Goal: Task Accomplishment & Management: Complete application form

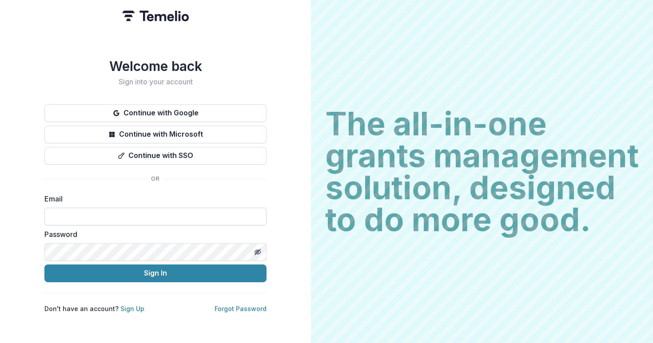
click at [132, 211] on input at bounding box center [155, 217] width 222 height 18
type input "**********"
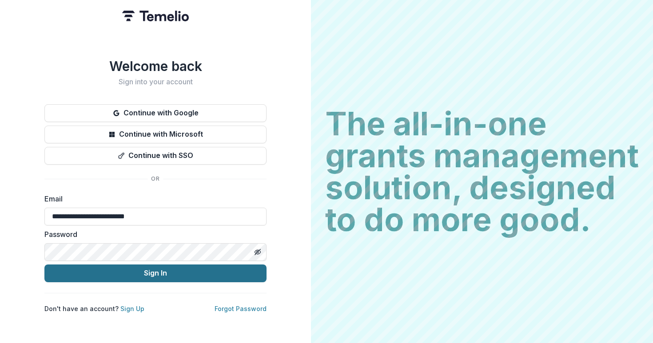
click at [131, 269] on button "Sign In" at bounding box center [155, 274] width 222 height 18
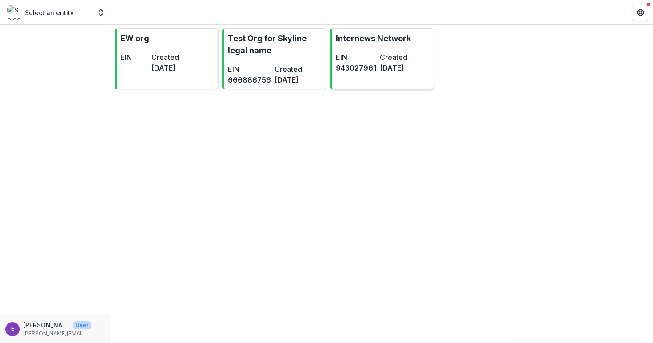
click at [419, 48] on link "Internews Network EIN [US_EMPLOYER_IDENTIFICATION_NUMBER] Created [DATE]" at bounding box center [382, 58] width 104 height 61
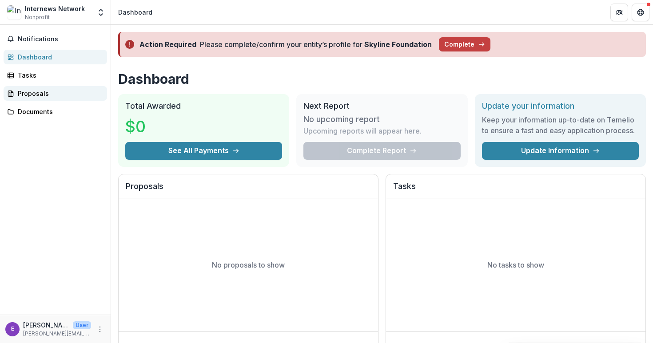
click at [31, 89] on div "Proposals" at bounding box center [59, 93] width 82 height 9
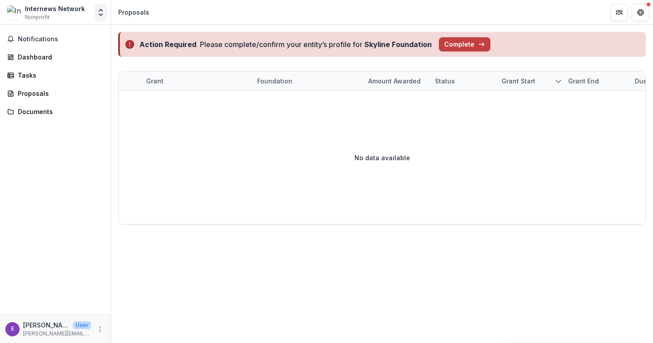
click at [100, 12] on icon "Open entity switcher" at bounding box center [100, 12] width 9 height 9
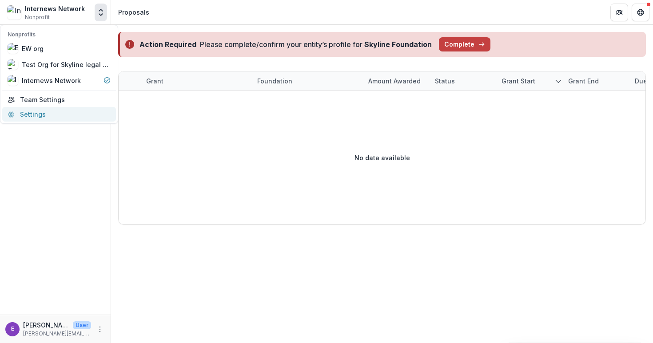
click at [51, 109] on link "Settings" at bounding box center [59, 114] width 114 height 15
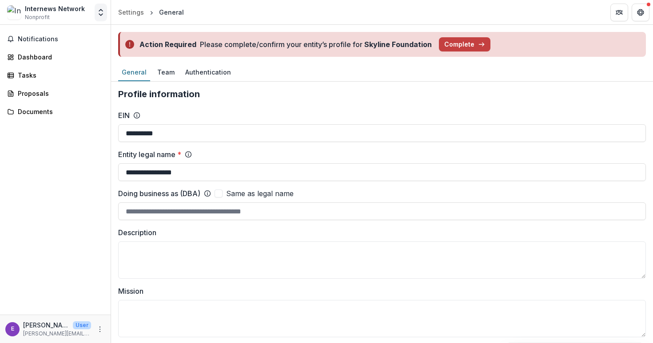
click at [102, 14] on icon "Open entity switcher" at bounding box center [100, 12] width 9 height 9
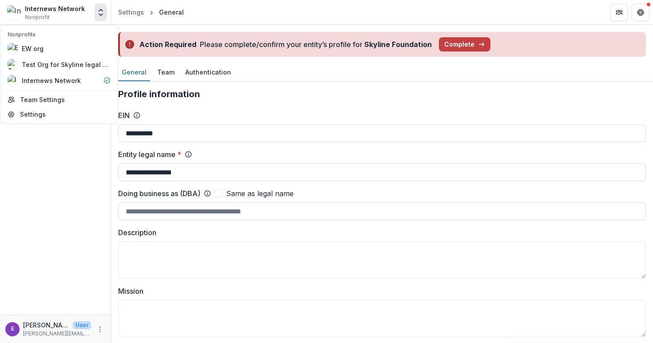
click at [51, 9] on div "Internews Network" at bounding box center [55, 8] width 60 height 9
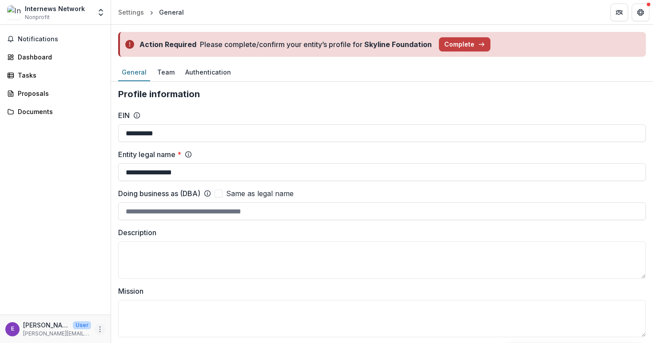
click at [101, 329] on icon "More" at bounding box center [99, 329] width 7 height 7
click at [142, 325] on button "Logout" at bounding box center [158, 325] width 95 height 15
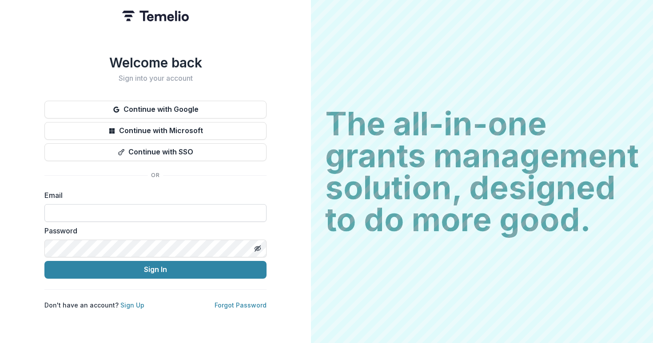
click at [110, 204] on input at bounding box center [155, 213] width 222 height 18
type input "**********"
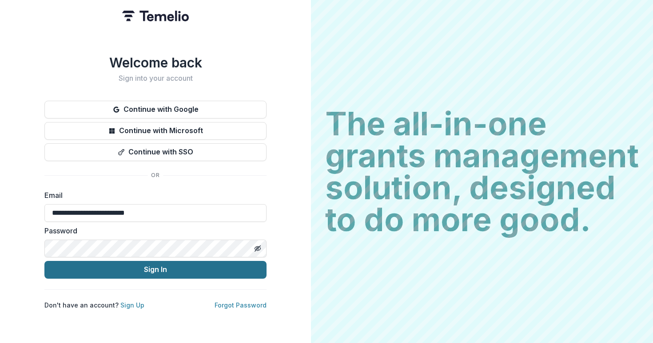
click at [177, 265] on button "Sign In" at bounding box center [155, 270] width 222 height 18
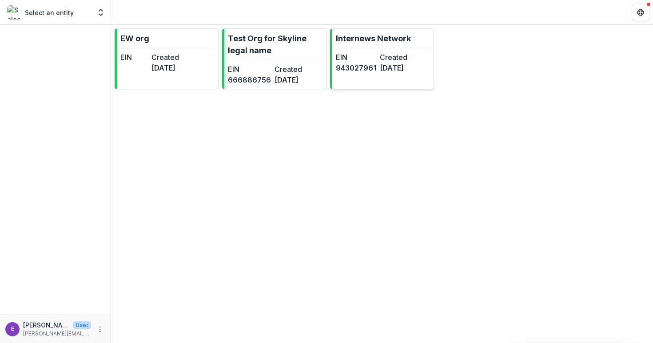
click at [394, 79] on link "Internews Network EIN [US_EMPLOYER_IDENTIFICATION_NUMBER] Created [DATE]" at bounding box center [382, 58] width 104 height 61
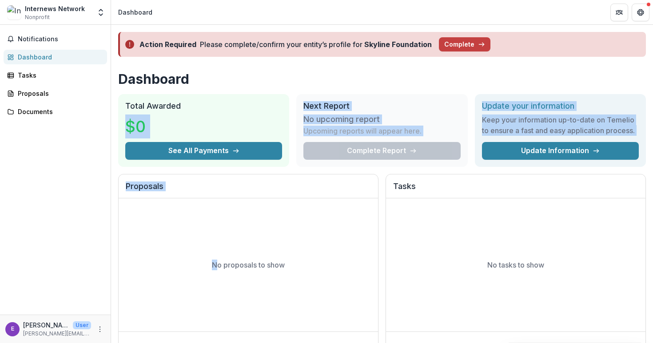
drag, startPoint x: 179, startPoint y: 105, endPoint x: 217, endPoint y: 267, distance: 166.7
click at [217, 267] on div "Dashboard Total Awarded $0 See All Payments Next Report No upcoming report Upco…" at bounding box center [382, 333] width 542 height 539
click at [331, 178] on div "Proposals" at bounding box center [248, 186] width 259 height 24
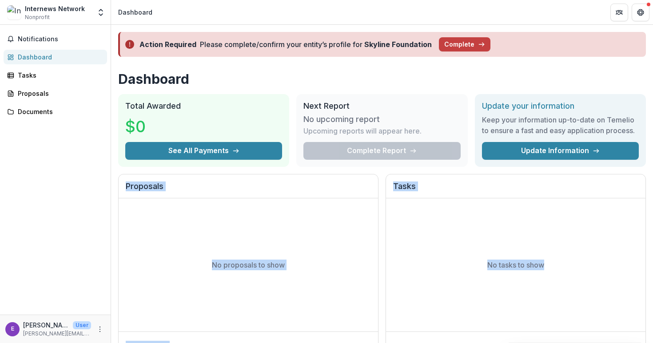
drag, startPoint x: 328, startPoint y: 178, endPoint x: 385, endPoint y: 329, distance: 161.0
click at [385, 329] on div "Proposals No proposals to show Viewing 0 of 0 View All Tasks No tasks to show V…" at bounding box center [381, 267] width 527 height 187
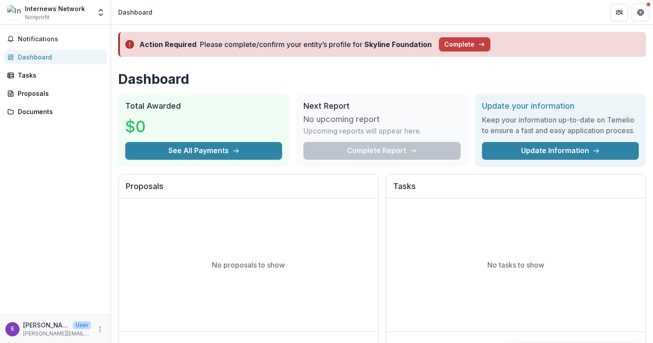
click at [381, 341] on div "Proposals No proposals to show Viewing 0 of 0 View All Tasks No tasks to show V…" at bounding box center [381, 267] width 527 height 187
click at [452, 48] on button "Complete" at bounding box center [464, 44] width 51 height 14
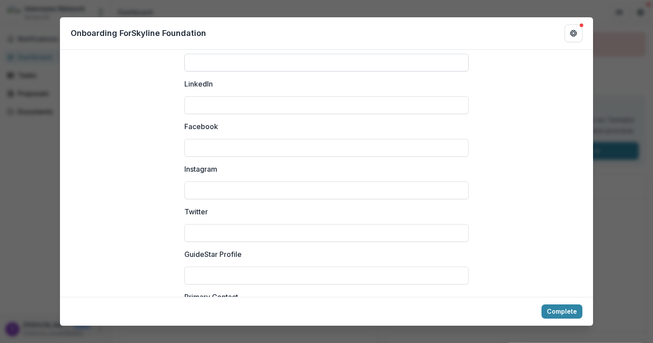
scroll to position [1229, 0]
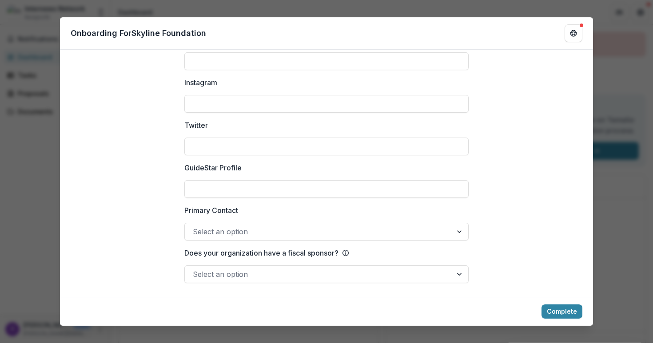
click at [445, 234] on div "Select an option" at bounding box center [318, 232] width 267 height 14
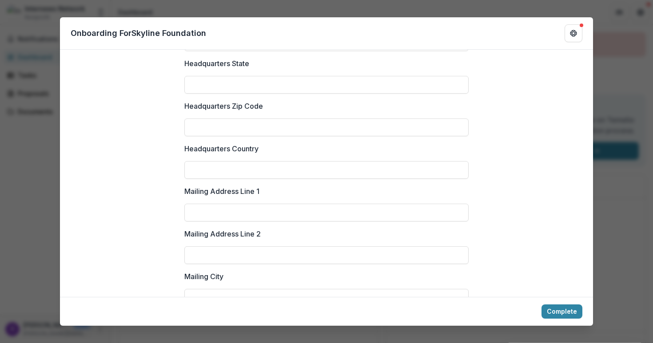
scroll to position [432, 0]
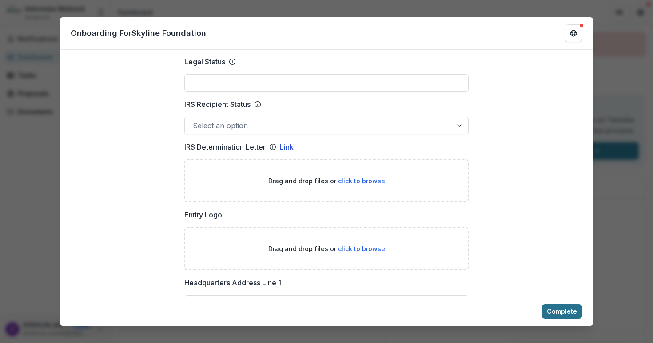
click at [562, 319] on button "Complete" at bounding box center [561, 312] width 41 height 14
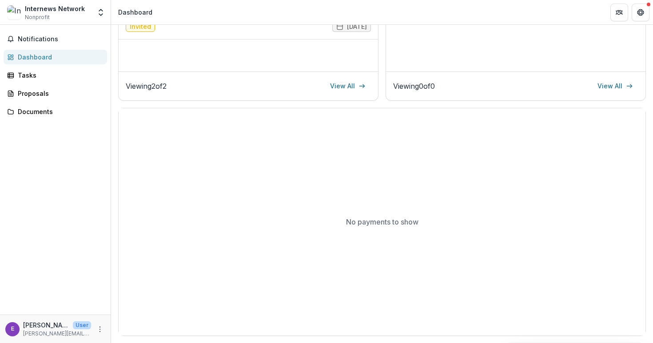
scroll to position [0, 0]
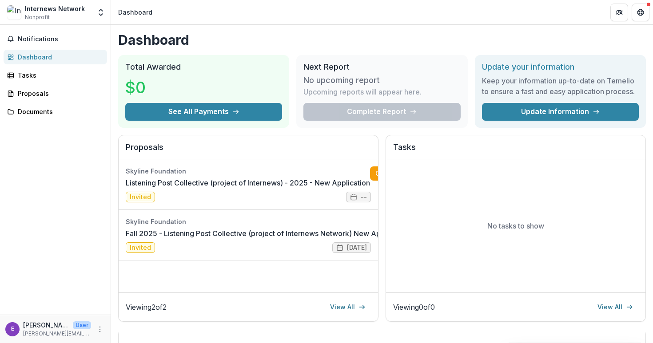
drag, startPoint x: 184, startPoint y: 294, endPoint x: 254, endPoint y: 286, distance: 70.6
click at [254, 286] on div "Proposals Skyline Foundation Listening Post Collective (project of Internews) -…" at bounding box center [248, 228] width 260 height 187
click at [253, 285] on div "Skyline Foundation Listening Post Collective (project of Internews) - 2025 - Ne…" at bounding box center [248, 225] width 259 height 133
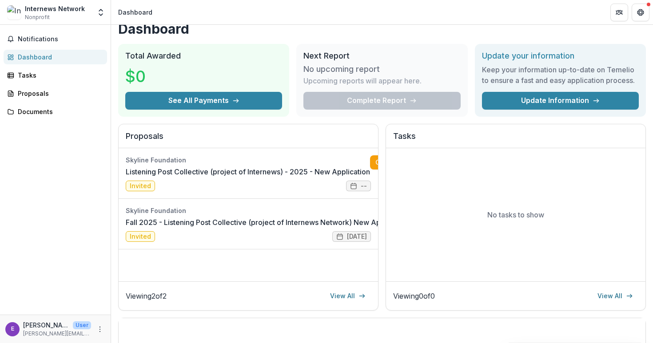
scroll to position [0, 84]
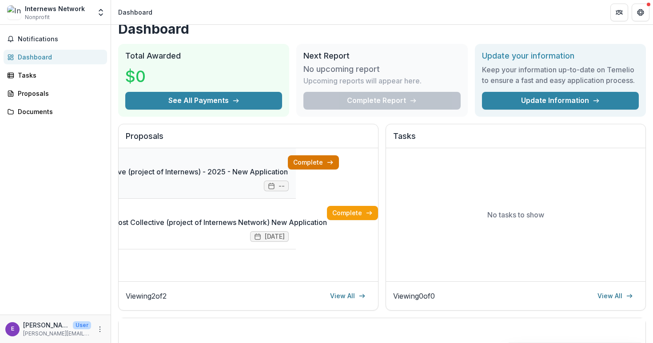
click at [323, 165] on link "Complete" at bounding box center [313, 162] width 51 height 14
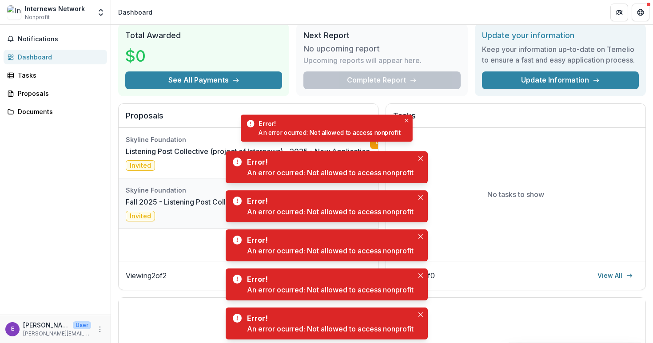
scroll to position [111, 0]
